Goal: Information Seeking & Learning: Learn about a topic

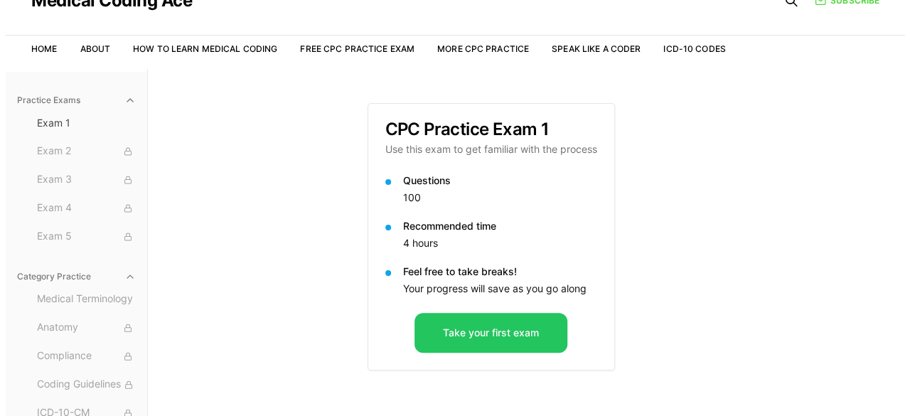
scroll to position [63, 0]
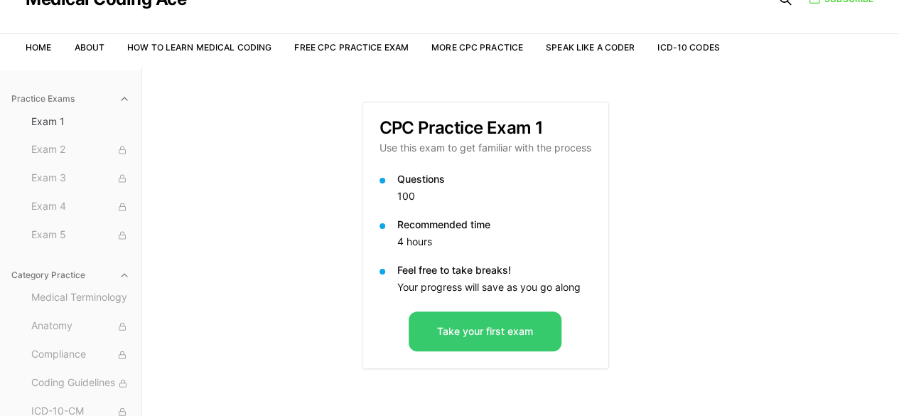
click at [498, 335] on button "Take your first exam" at bounding box center [485, 331] width 153 height 40
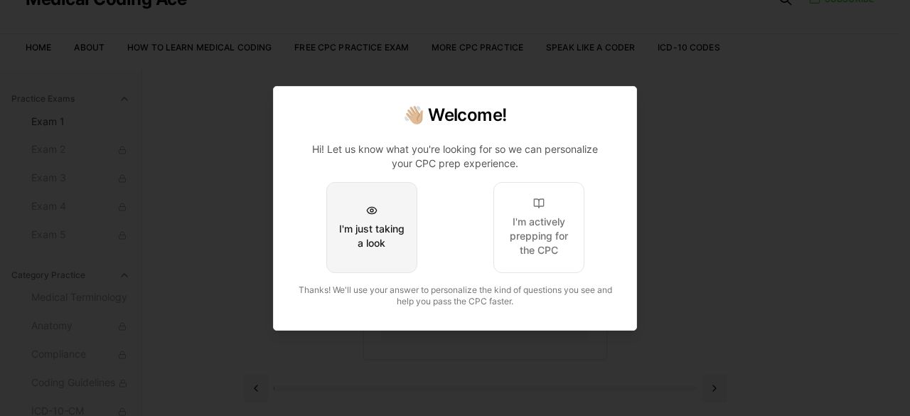
click at [375, 244] on div "I'm just taking a look" at bounding box center [371, 236] width 67 height 28
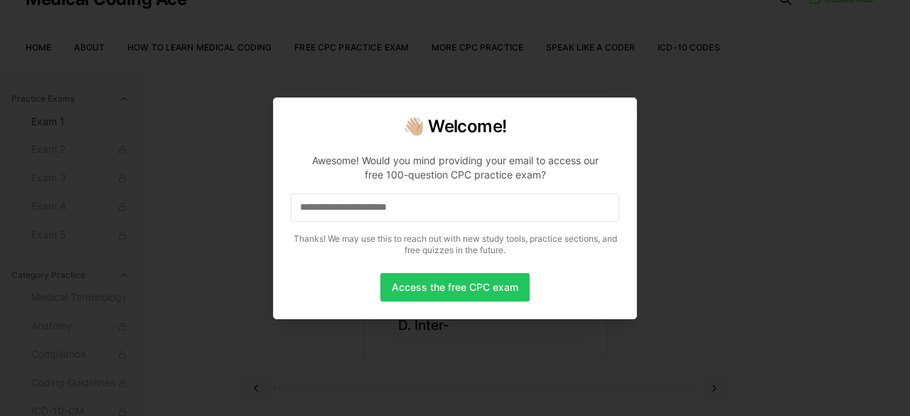
click at [373, 324] on div at bounding box center [455, 208] width 910 height 416
click at [427, 286] on button "Access the free CPC exam" at bounding box center [454, 287] width 149 height 28
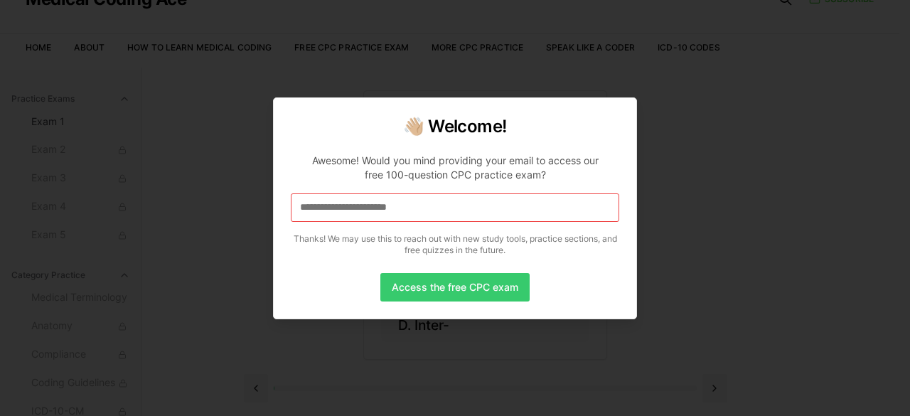
click at [414, 290] on button "Access the free CPC exam" at bounding box center [454, 287] width 149 height 28
click at [257, 186] on div at bounding box center [455, 208] width 910 height 416
click at [700, 207] on div at bounding box center [455, 208] width 910 height 416
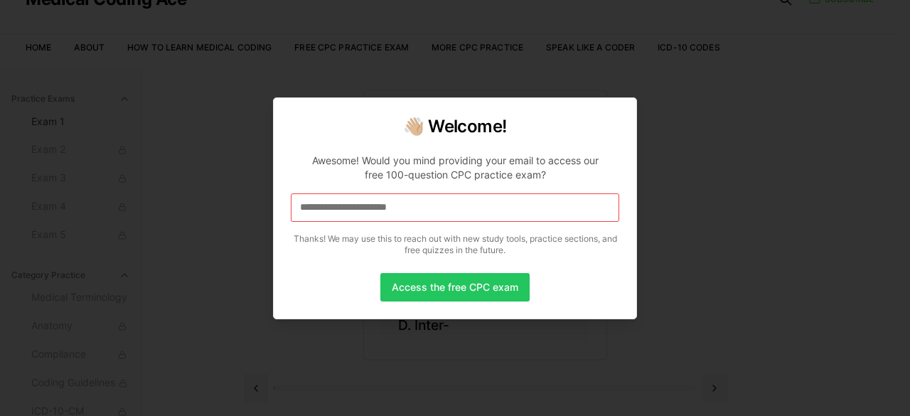
click at [700, 207] on div at bounding box center [455, 208] width 910 height 416
click at [666, 271] on div at bounding box center [455, 208] width 910 height 416
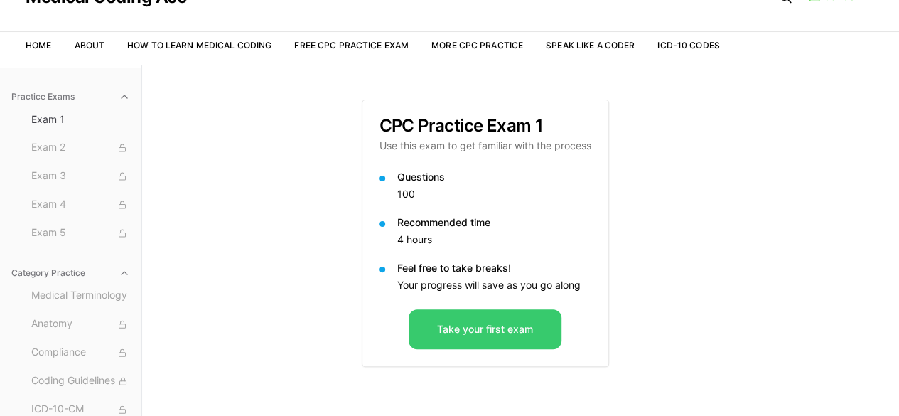
click at [486, 343] on button "Take your first exam" at bounding box center [485, 329] width 153 height 40
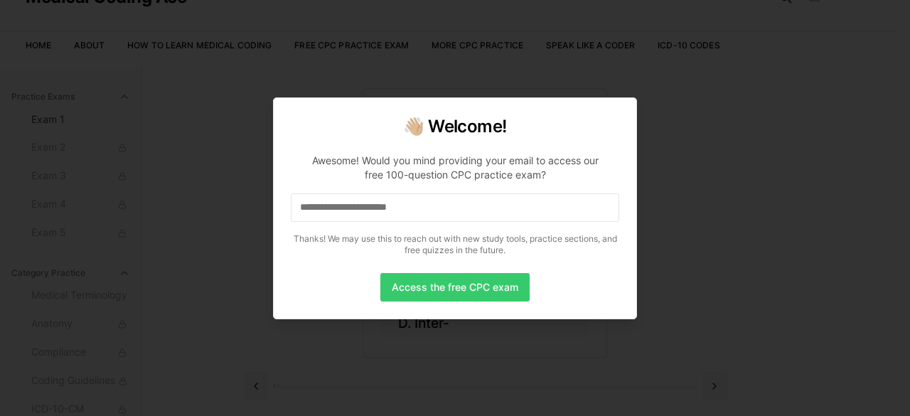
click at [499, 280] on button "Access the free CPC exam" at bounding box center [454, 287] width 149 height 28
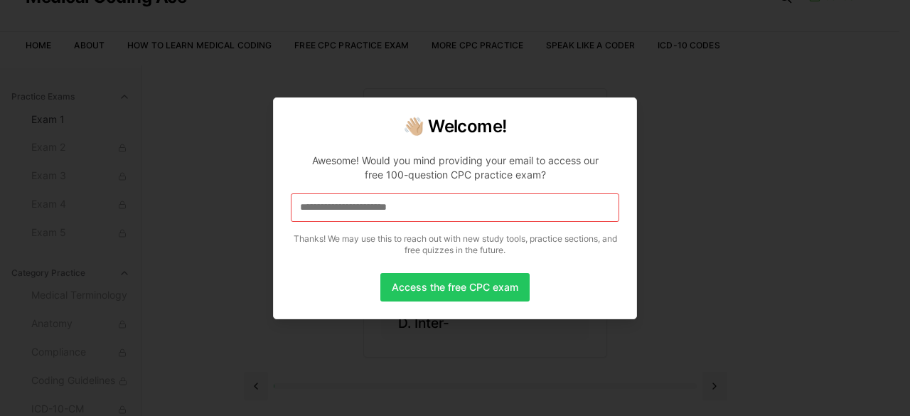
click at [147, 198] on div at bounding box center [455, 208] width 910 height 416
click at [247, 75] on div at bounding box center [455, 208] width 910 height 416
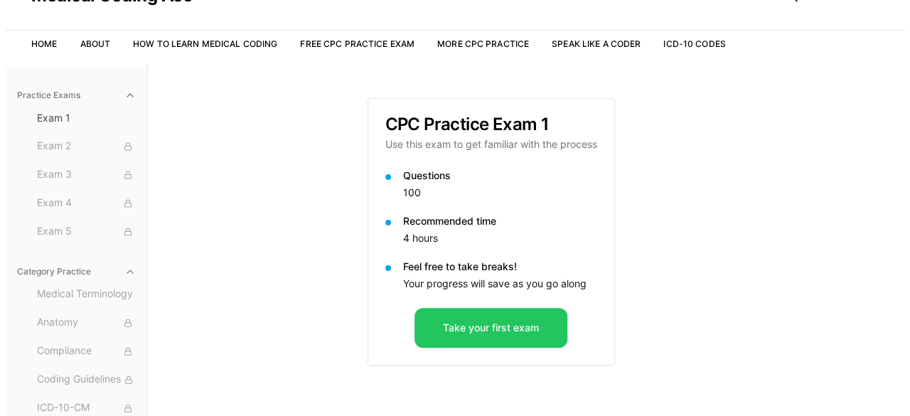
scroll to position [131, 0]
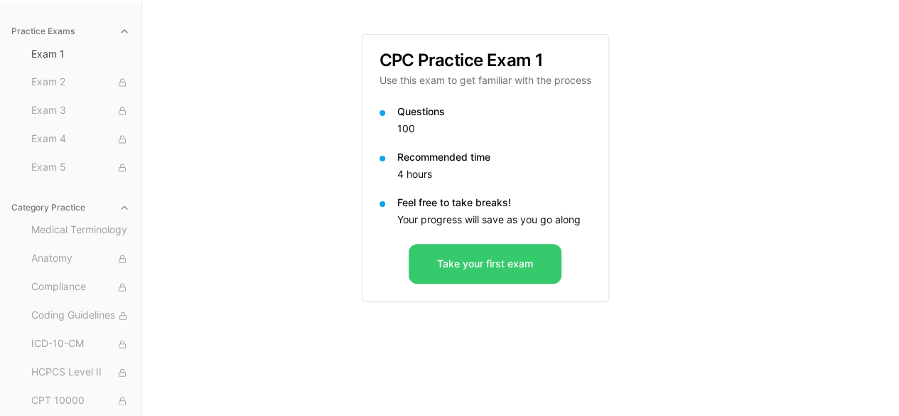
click at [419, 276] on button "Take your first exam" at bounding box center [485, 264] width 153 height 40
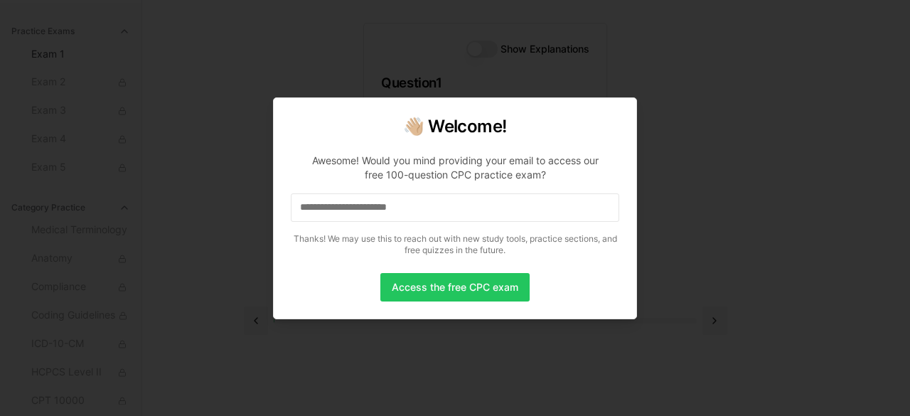
drag, startPoint x: 495, startPoint y: 151, endPoint x: 527, endPoint y: -62, distance: 215.7
click at [527, 0] on html "Check out our new CPC Study Center, with 5 full-length practice exams updated f…" at bounding box center [455, 142] width 910 height 546
